Goal: Find contact information

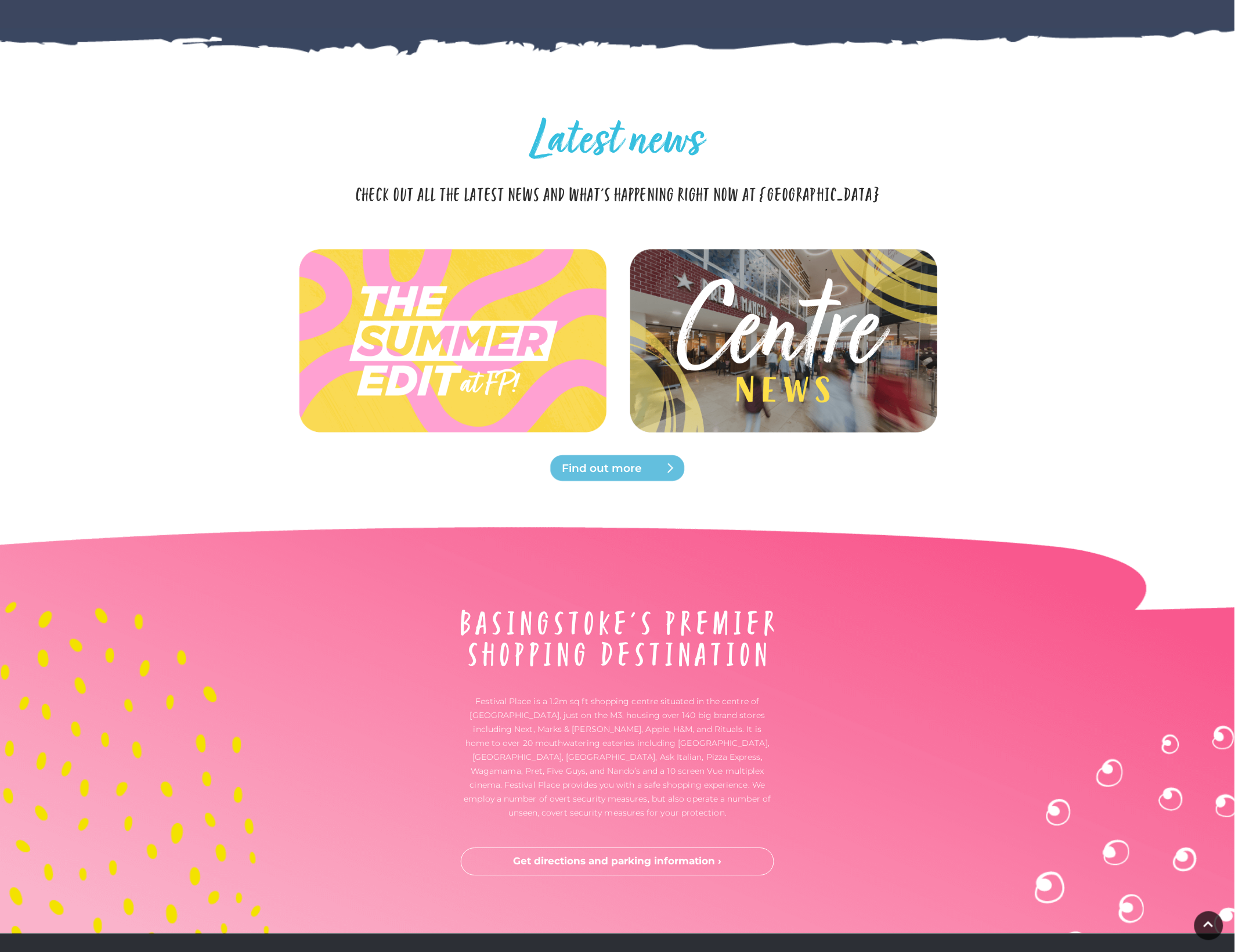
scroll to position [2639, 0]
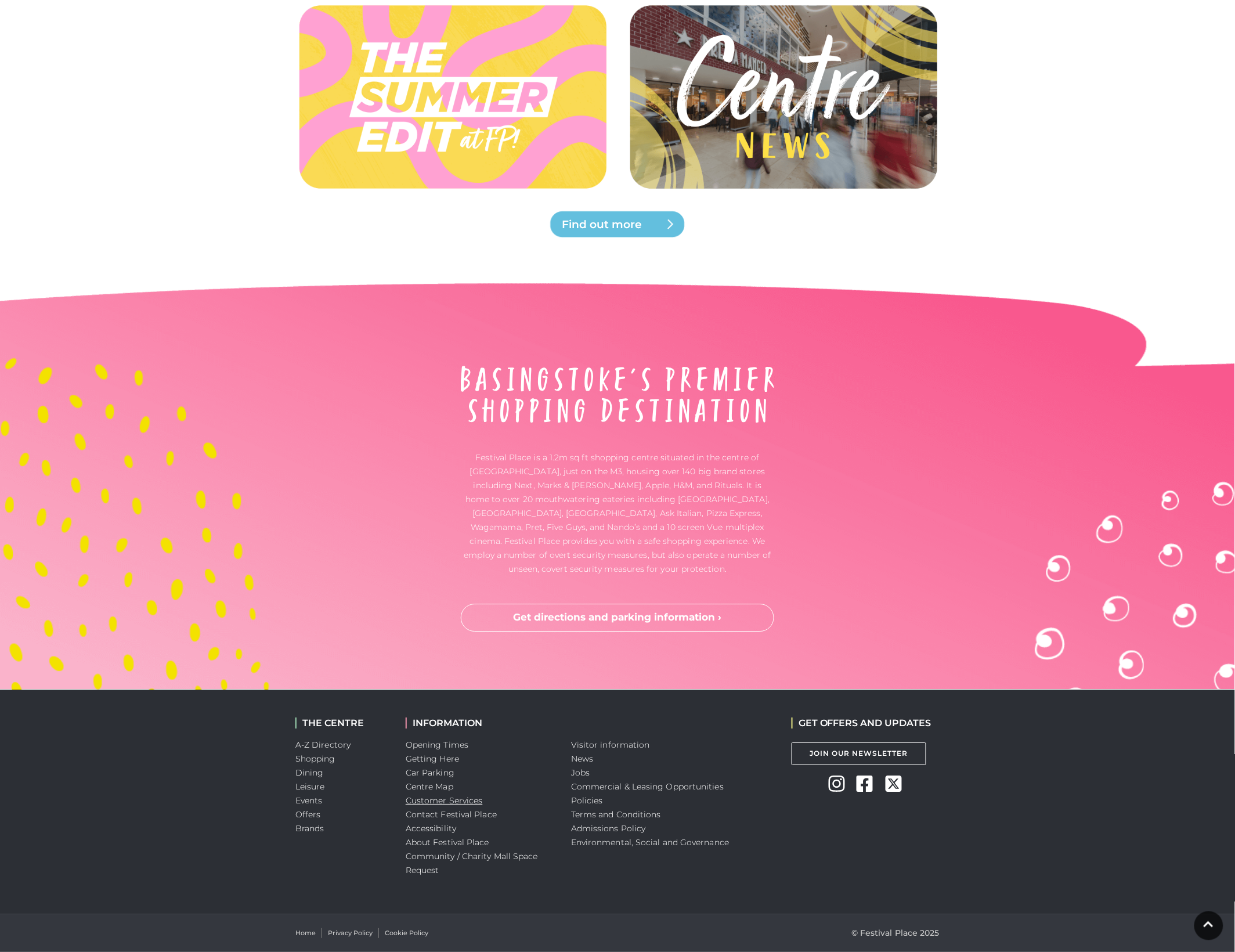
click at [462, 796] on link "Customer Services" at bounding box center [444, 800] width 77 height 10
click at [440, 818] on link "Contact Festival Place" at bounding box center [451, 815] width 91 height 10
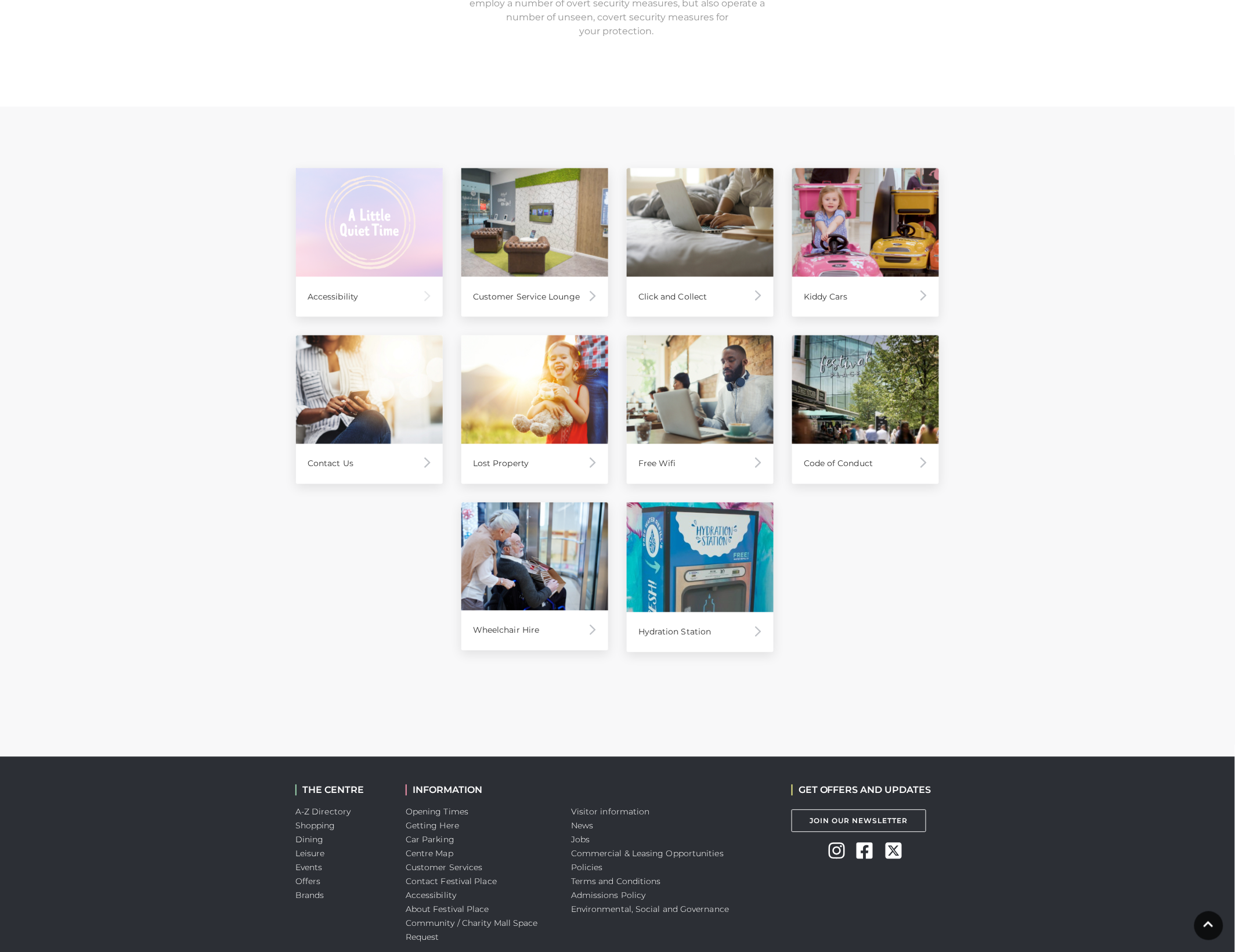
scroll to position [435, 0]
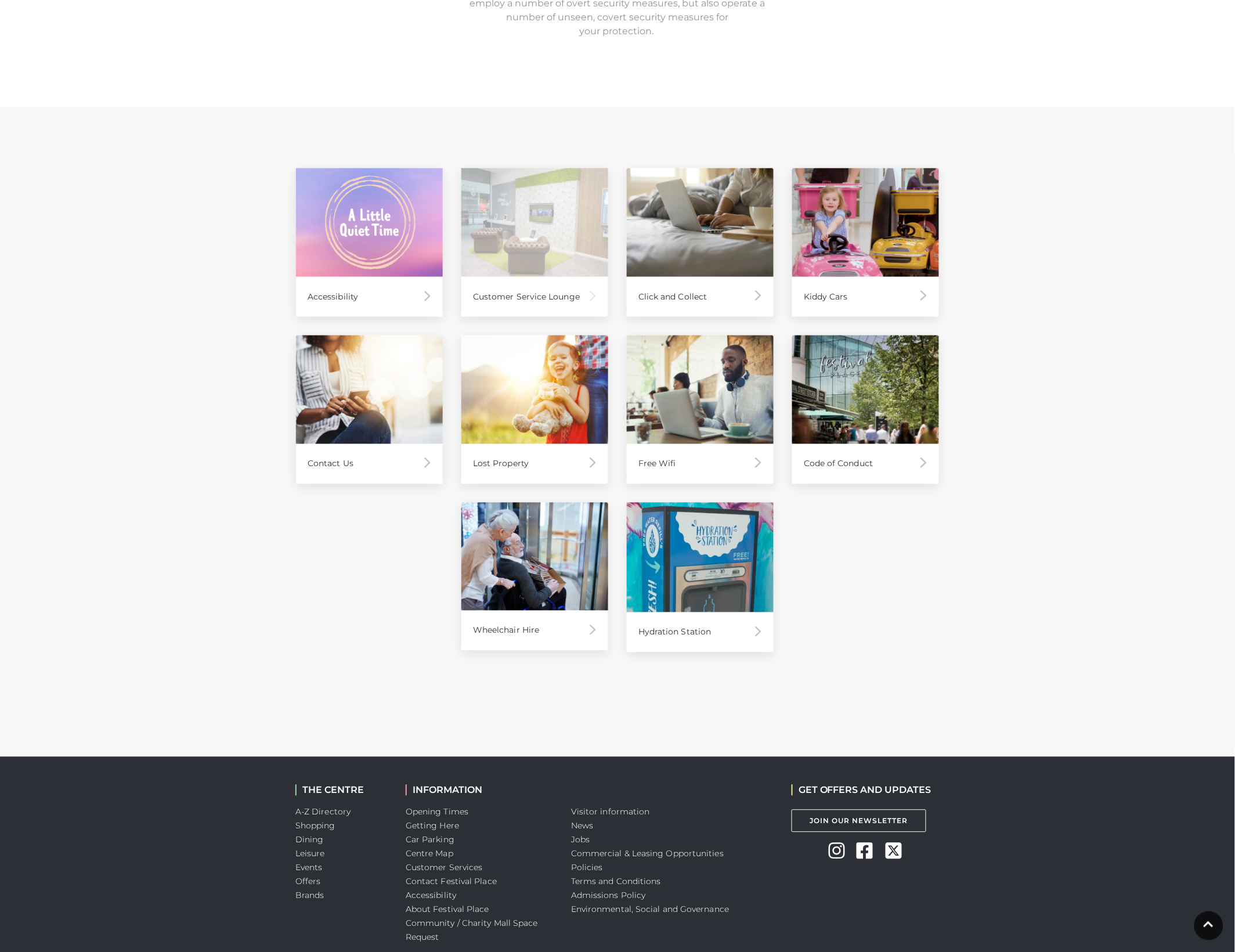
click at [506, 265] on img at bounding box center [535, 222] width 147 height 109
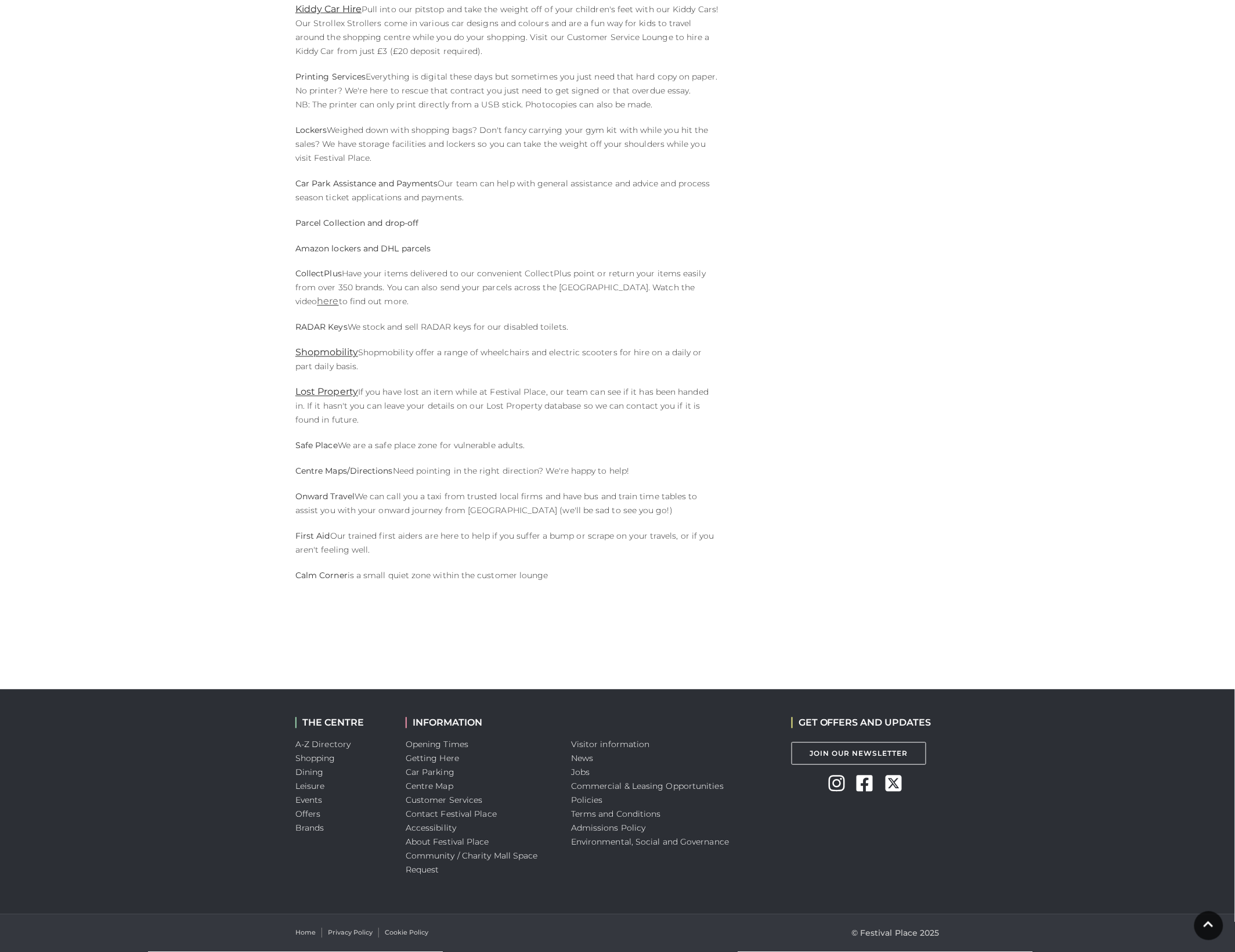
scroll to position [558, 0]
